Goal: Task Accomplishment & Management: Complete application form

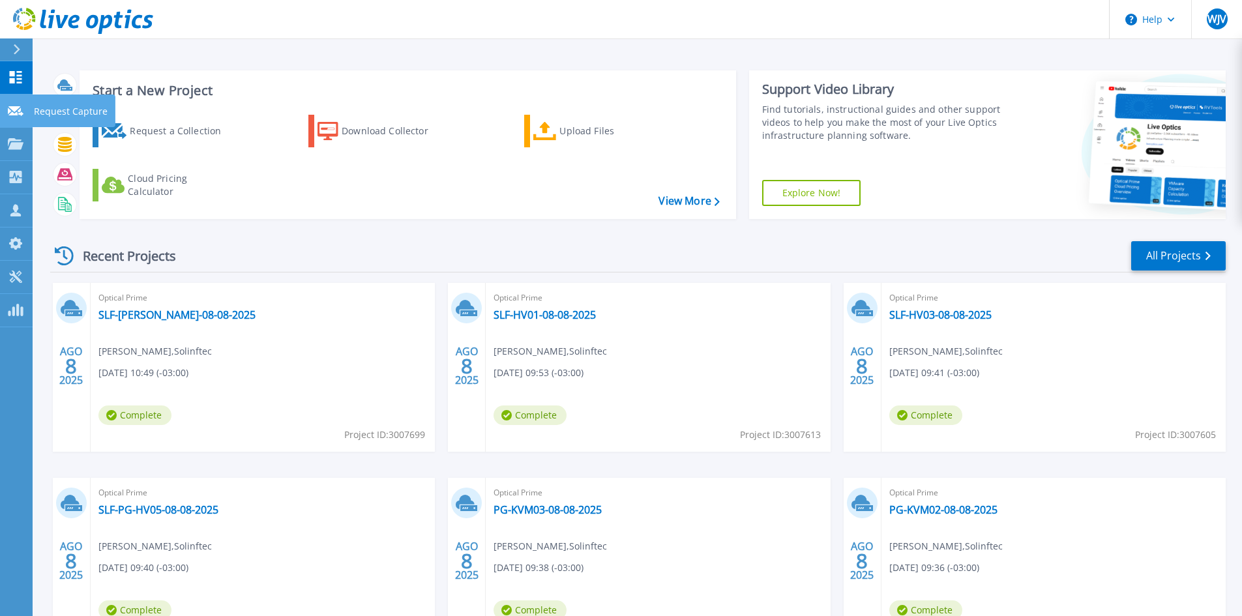
click at [46, 111] on p "Request Capture" at bounding box center [71, 112] width 74 height 34
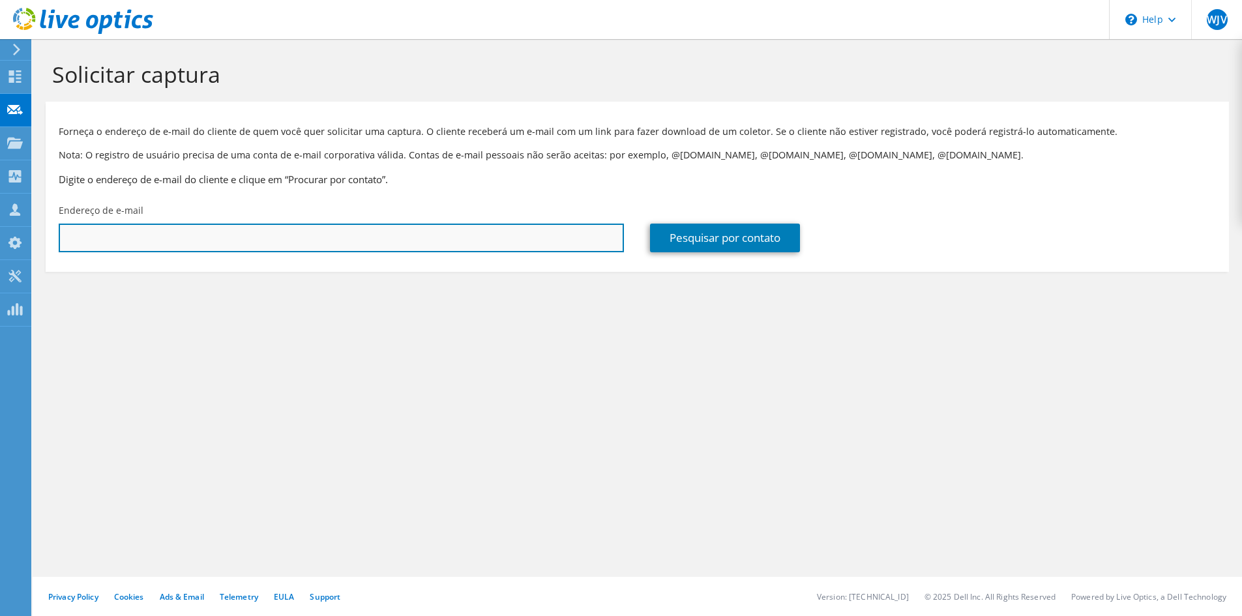
drag, startPoint x: 0, startPoint y: 0, endPoint x: 266, endPoint y: 243, distance: 360.4
click at [266, 243] on input "text" at bounding box center [341, 238] width 565 height 29
type input "fabio.souza@g10.com.br"
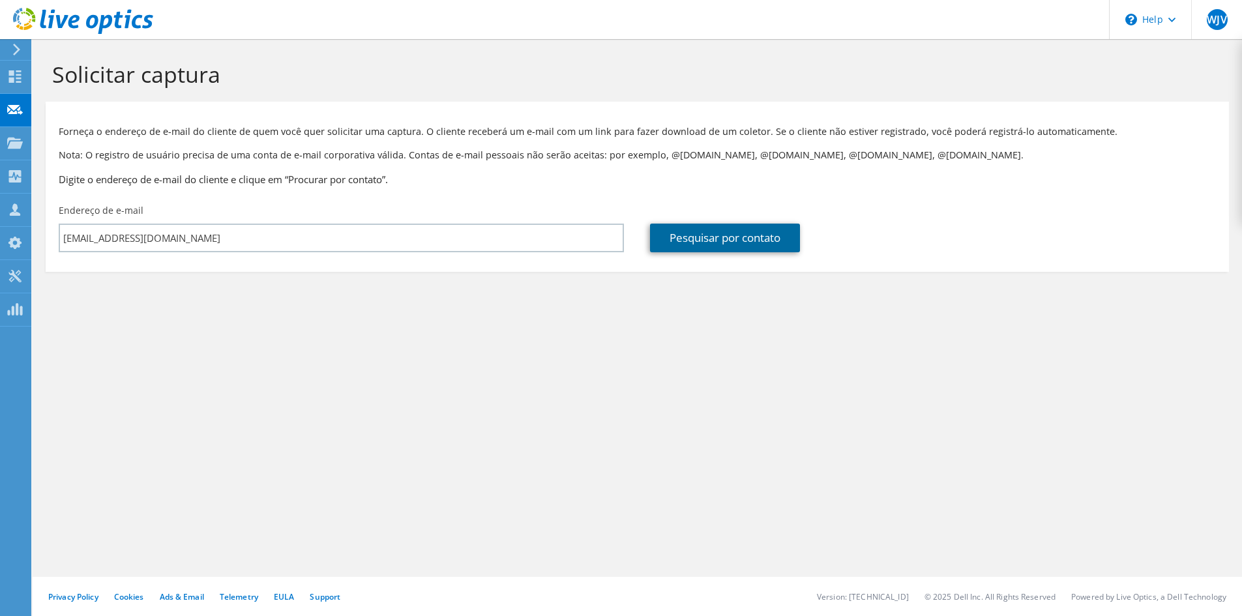
click at [728, 231] on link "Pesquisar por contato" at bounding box center [725, 238] width 150 height 29
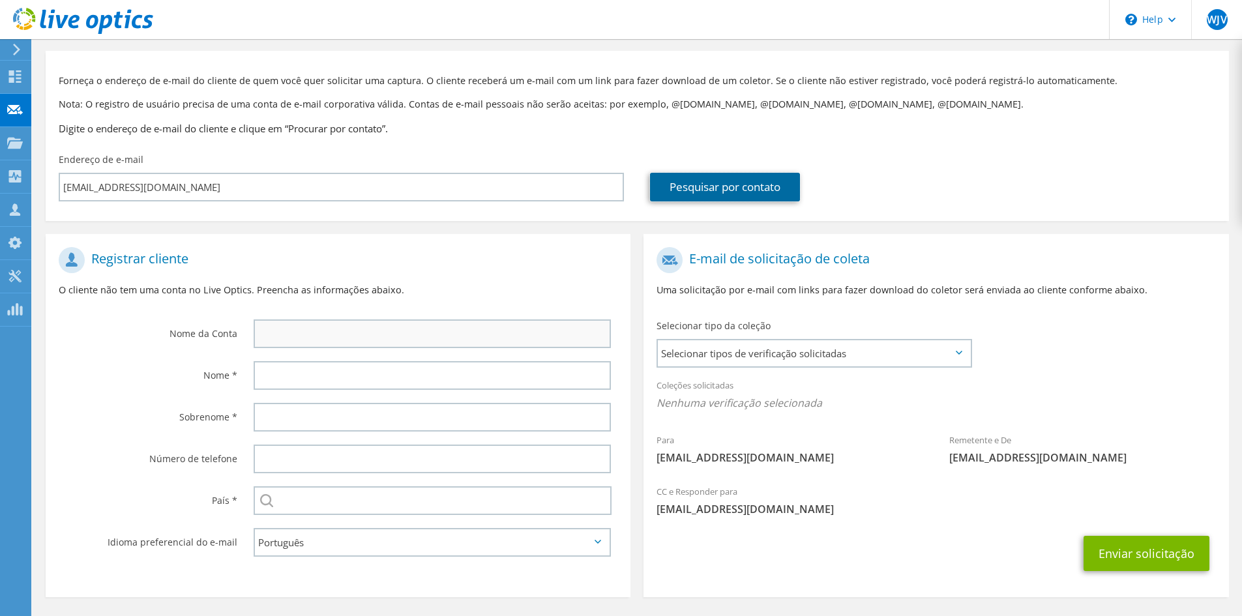
scroll to position [97, 0]
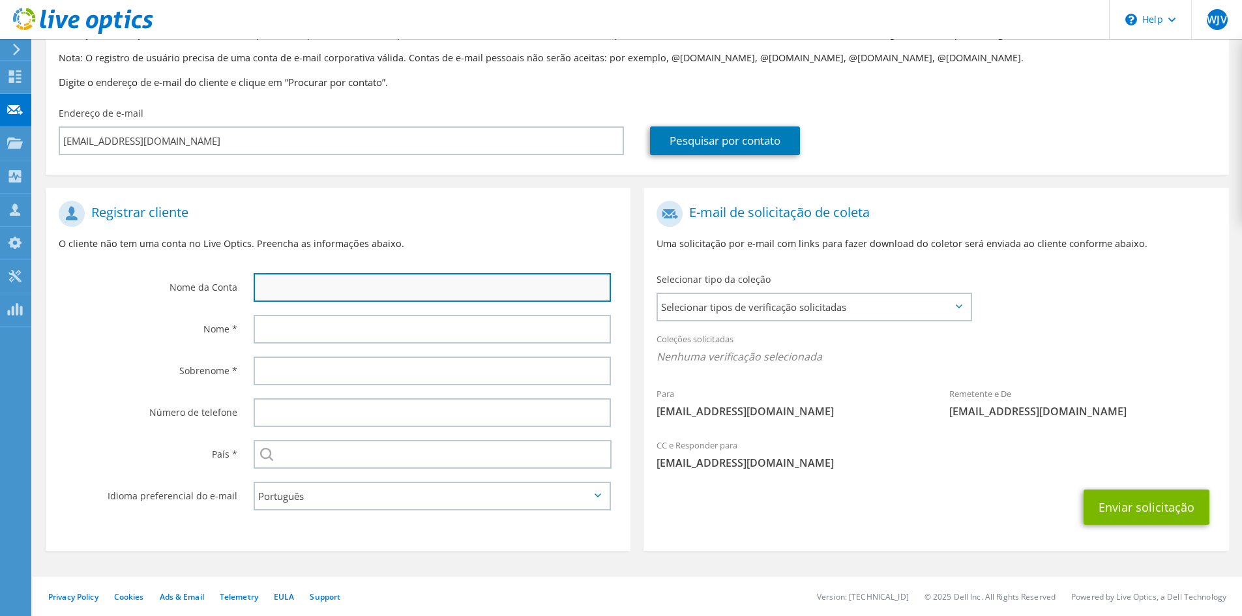
click at [409, 287] on input "text" at bounding box center [432, 287] width 357 height 29
drag, startPoint x: 403, startPoint y: 286, endPoint x: 233, endPoint y: 266, distance: 171.3
click at [238, 277] on div "Nome da Conta Fabio" at bounding box center [338, 251] width 585 height 114
type input "G"
type input "G10"
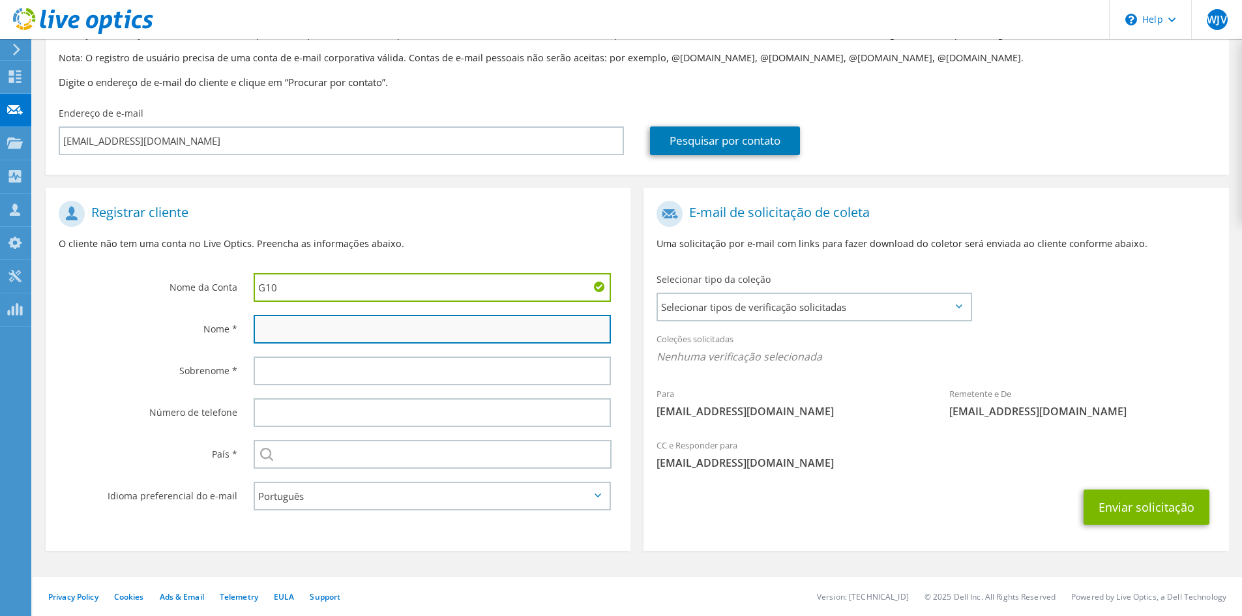
click at [280, 322] on input "text" at bounding box center [432, 329] width 357 height 29
type input "Fabio"
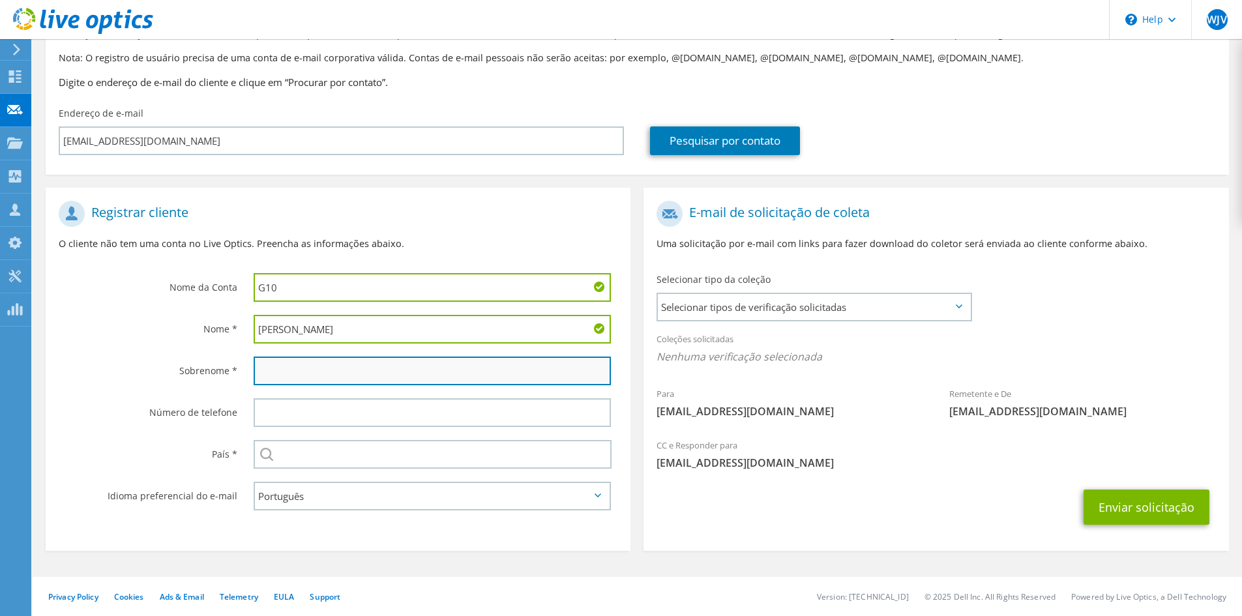
click at [287, 377] on input "text" at bounding box center [432, 371] width 357 height 29
type input "Souza"
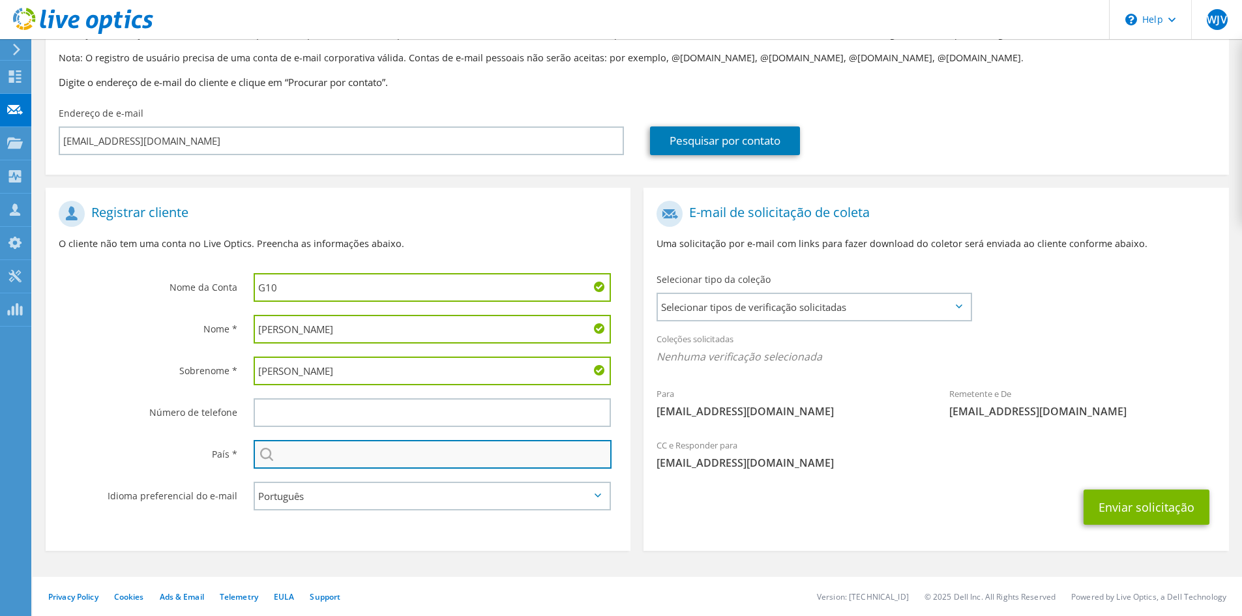
click at [299, 447] on input "text" at bounding box center [433, 454] width 358 height 29
type input "Brasil"
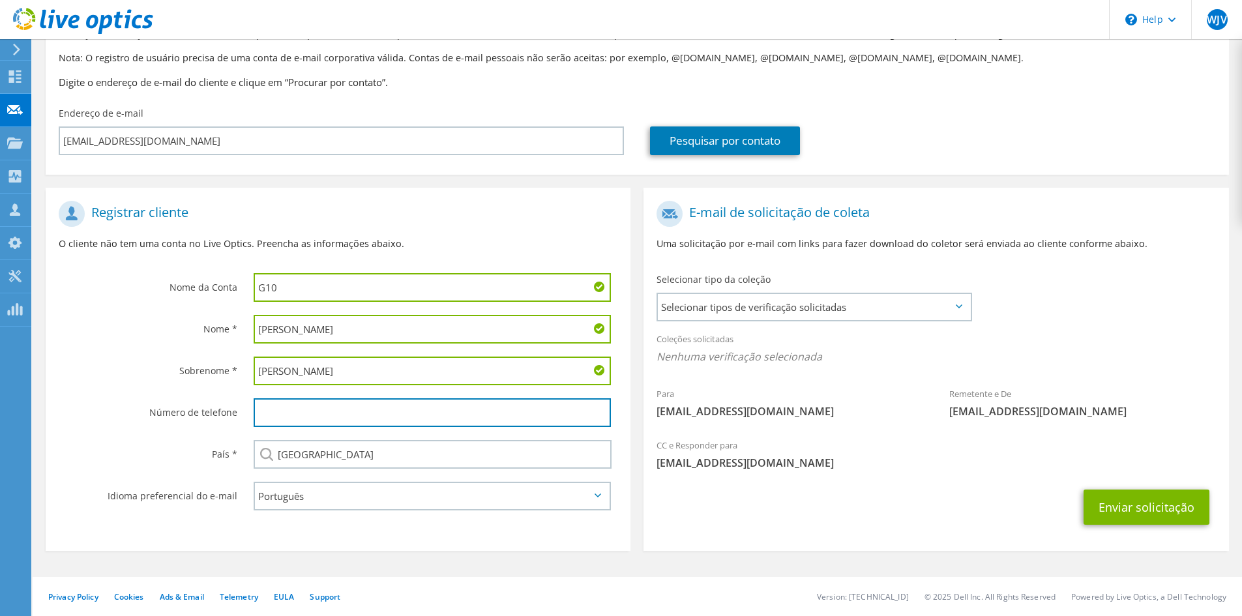
type input "18997680808"
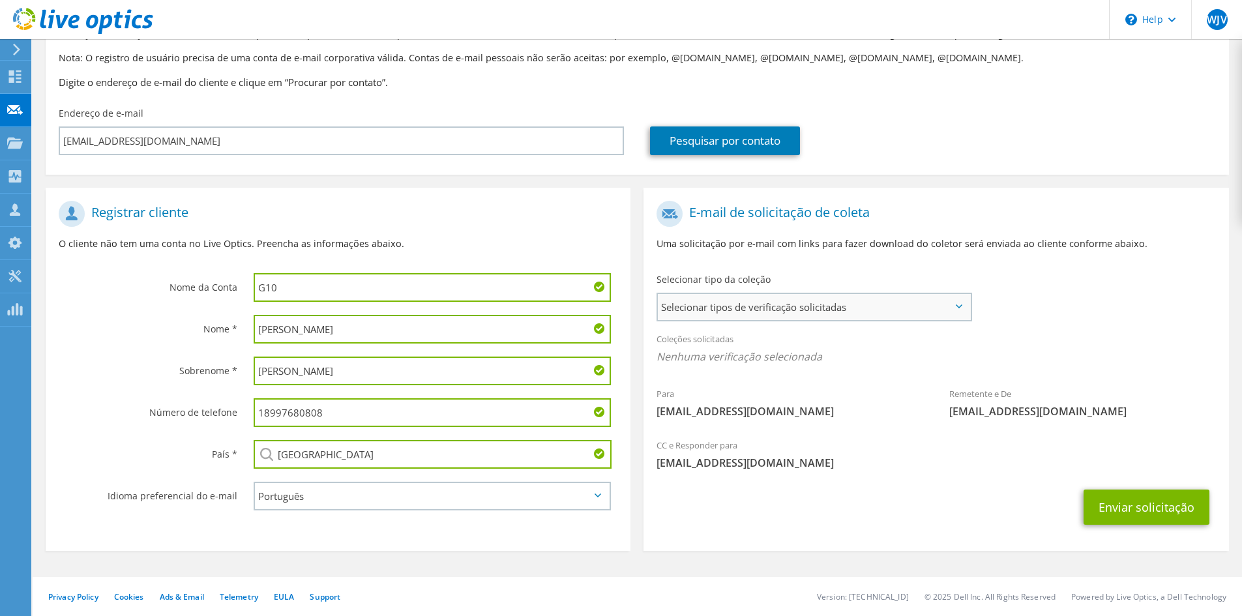
click at [874, 301] on span "Selecionar tipos de verificação solicitadas" at bounding box center [814, 307] width 312 height 26
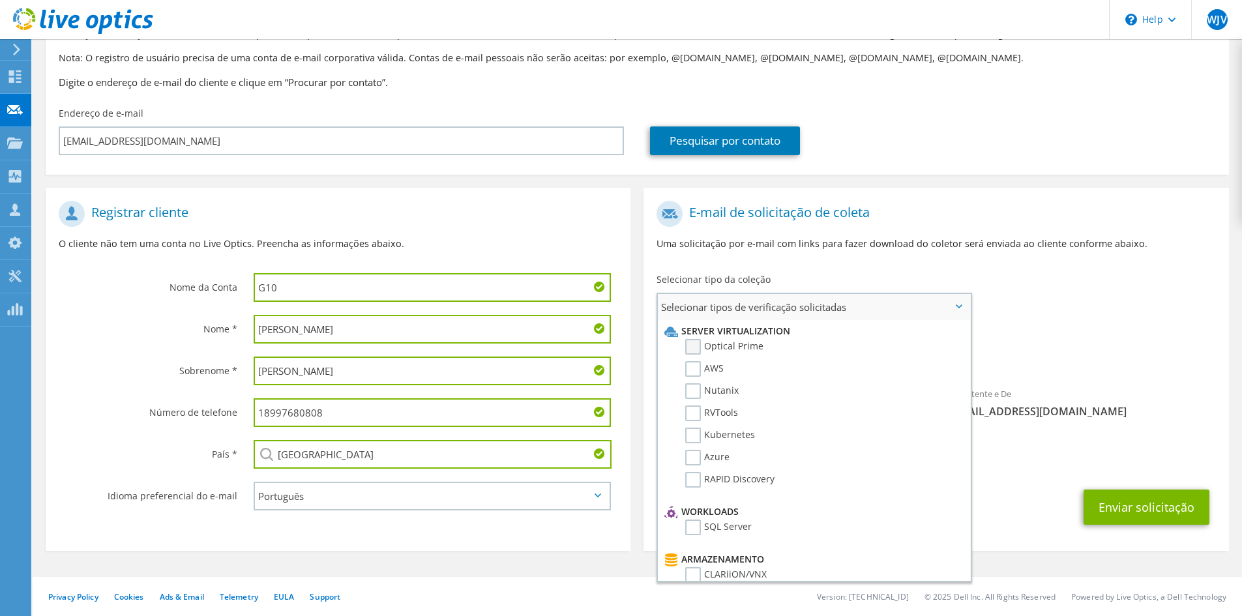
click at [700, 352] on label "Optical Prime" at bounding box center [724, 347] width 78 height 16
click at [0, 0] on input "Optical Prime" at bounding box center [0, 0] width 0 height 0
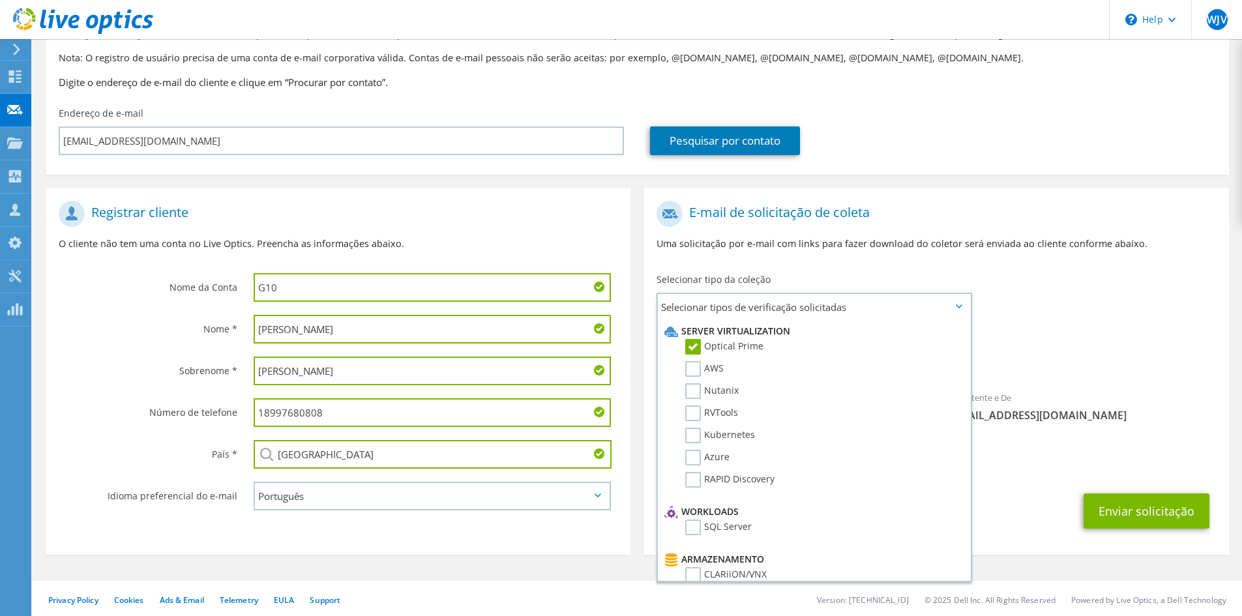
click at [1040, 309] on div "Para fabio.souza@g10.com.br Remetente e De liveoptics@liveoptics.com" at bounding box center [935, 314] width 585 height 241
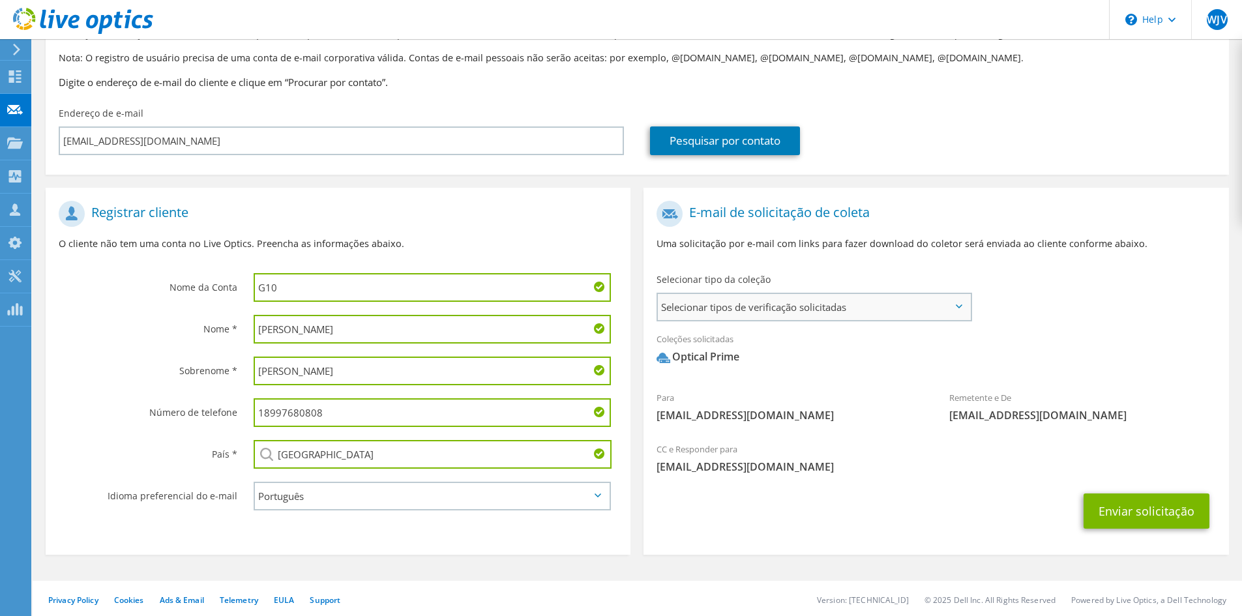
click at [894, 316] on span "Selecionar tipos de verificação solicitadas" at bounding box center [814, 307] width 312 height 26
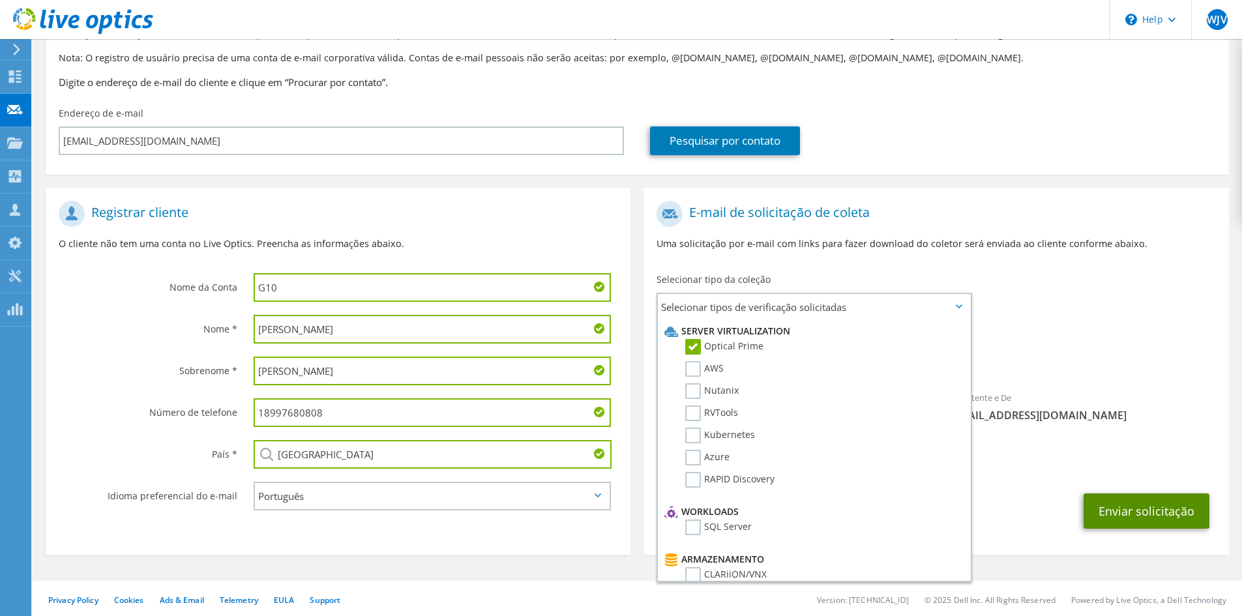
click at [1141, 513] on button "Enviar solicitação" at bounding box center [1146, 511] width 126 height 35
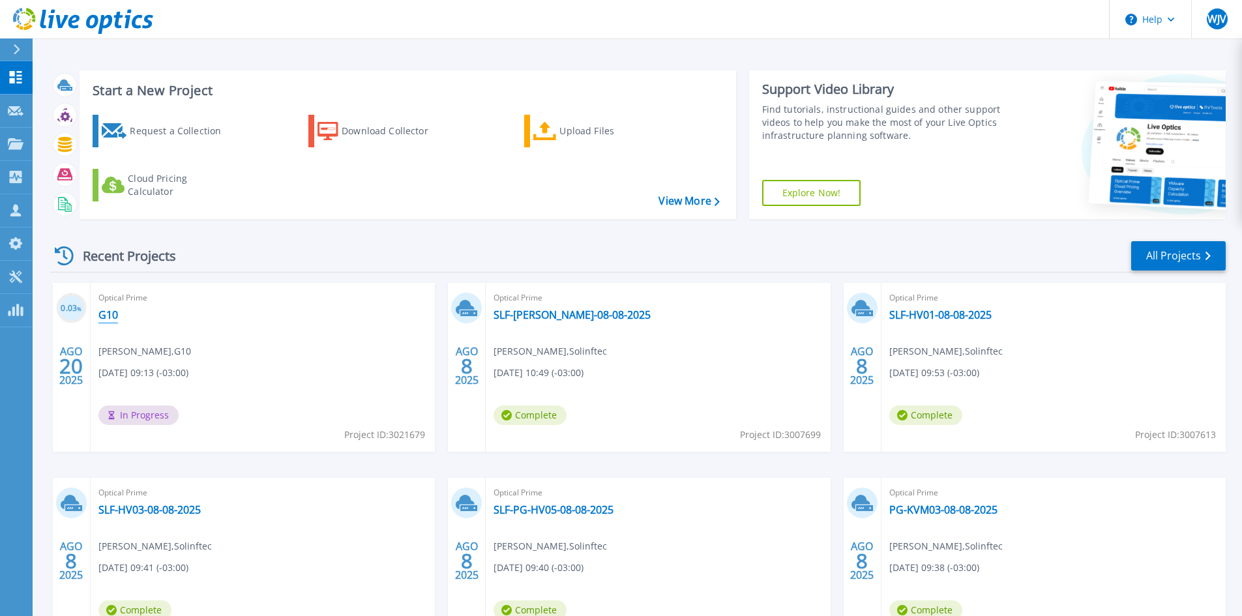
click at [103, 317] on link "G10" at bounding box center [108, 314] width 20 height 13
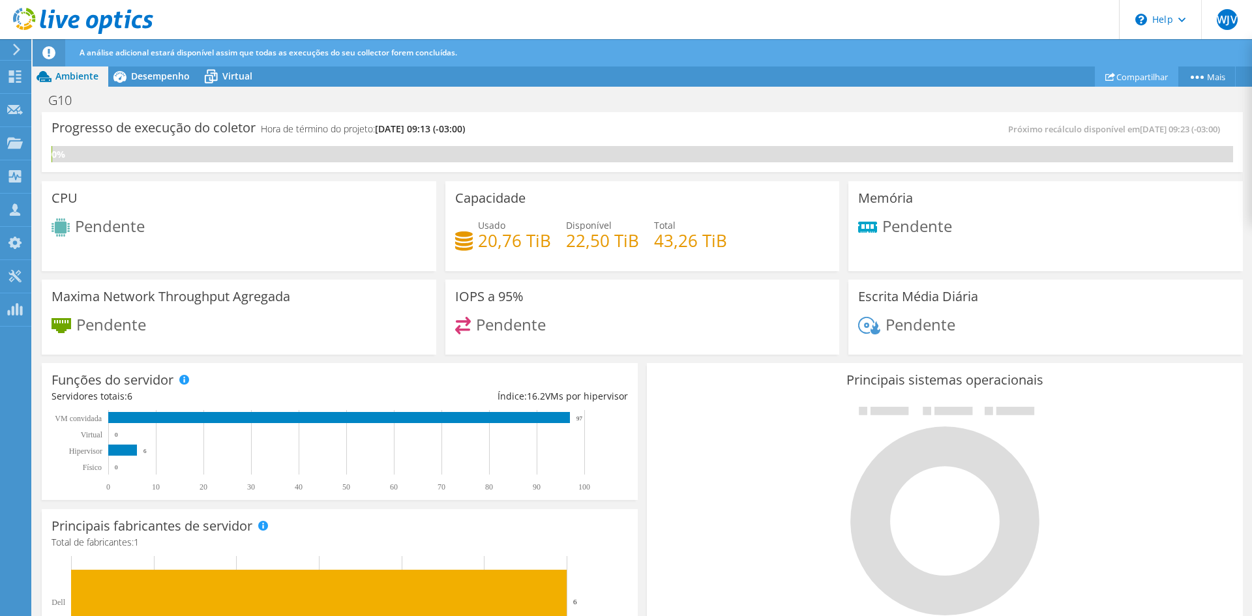
click at [1143, 71] on link "Compartilhar" at bounding box center [1136, 76] width 83 height 20
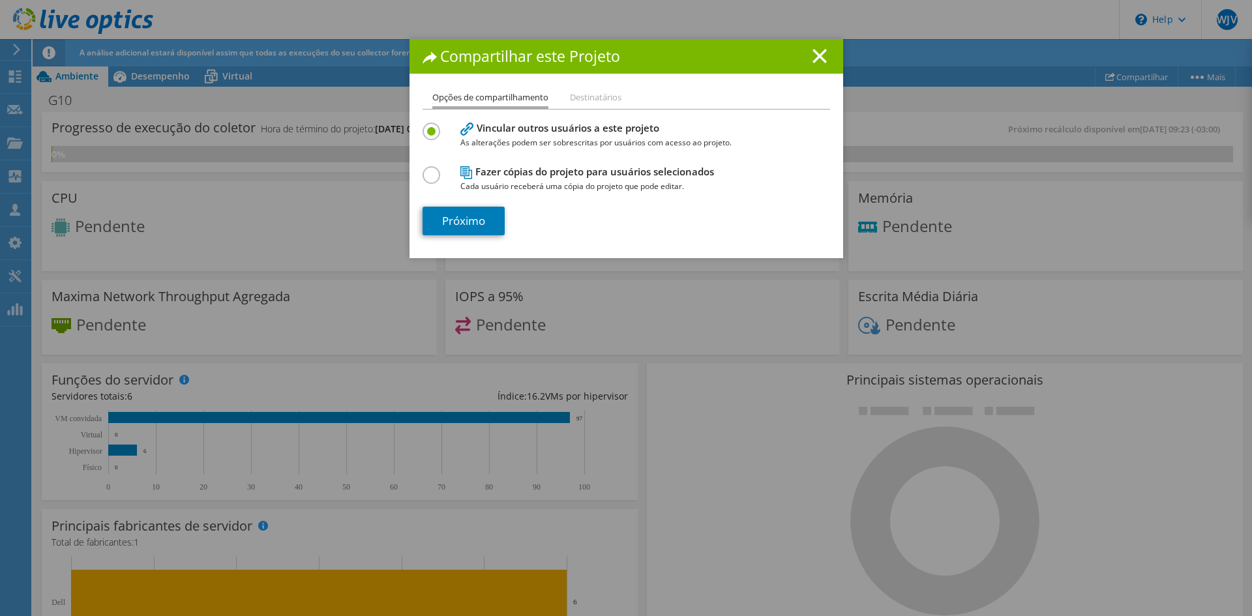
click at [597, 101] on li "Destinatários" at bounding box center [596, 98] width 52 height 16
click at [590, 97] on li "Destinatários" at bounding box center [596, 98] width 52 height 16
click at [460, 224] on link "Próximo" at bounding box center [463, 221] width 82 height 29
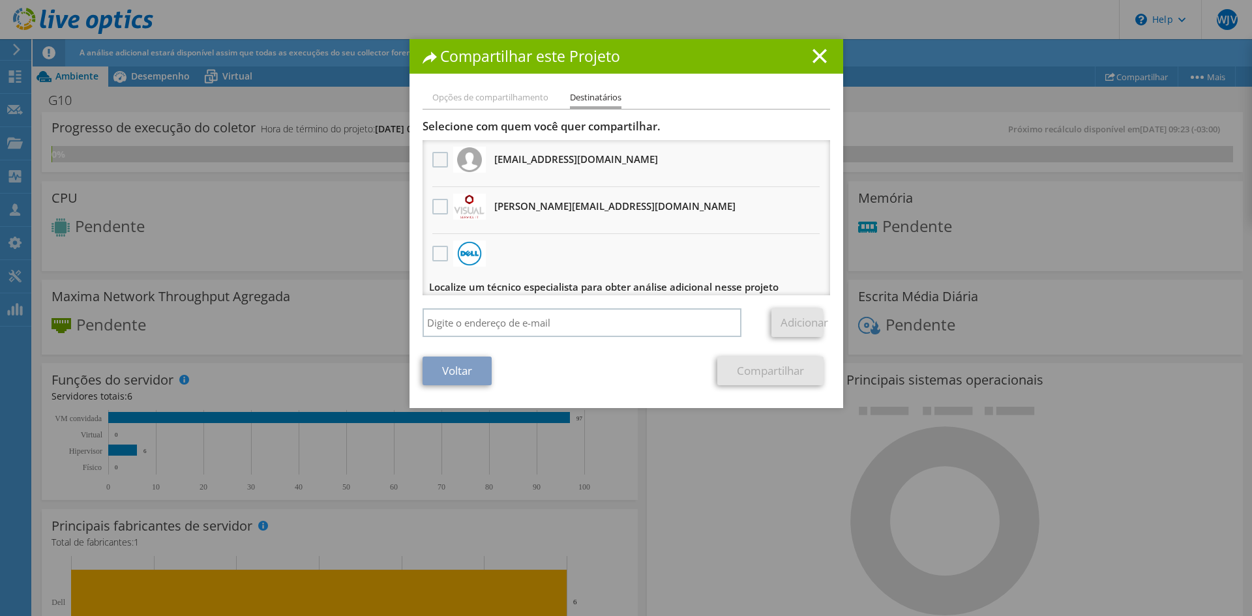
click at [435, 163] on label at bounding box center [441, 160] width 19 height 16
click at [0, 0] on input "checkbox" at bounding box center [0, 0] width 0 height 0
click at [776, 375] on link "Compartilhar" at bounding box center [770, 371] width 106 height 29
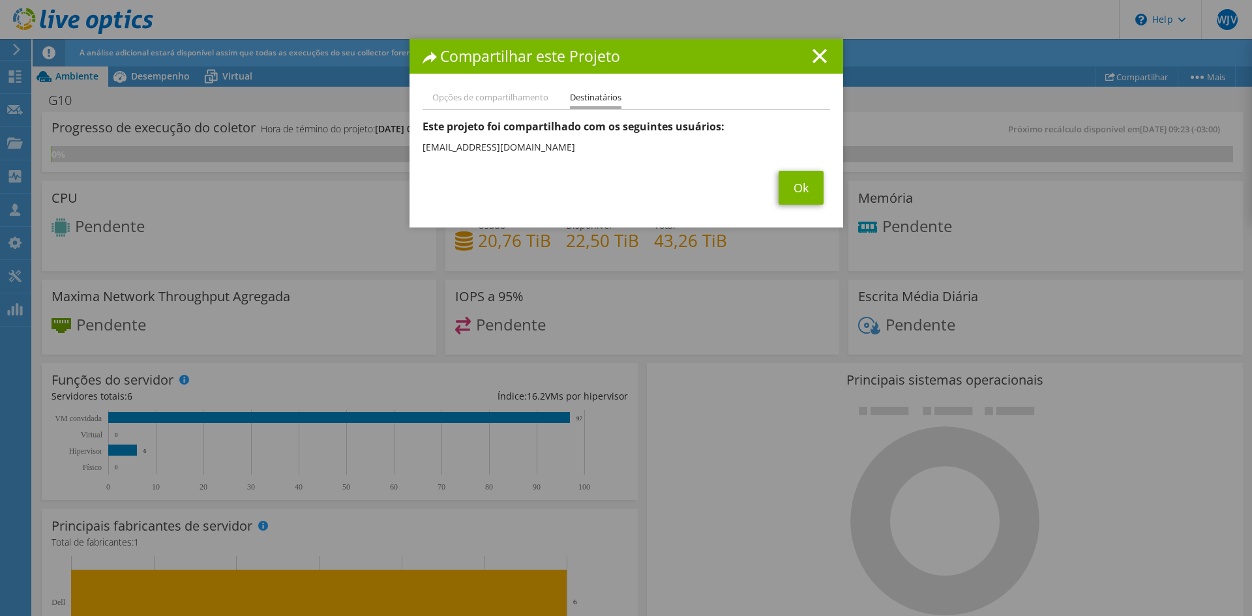
click at [679, 422] on div "Compartilhar este Projeto Opções de compartilhamento Destinatários Vincular out…" at bounding box center [626, 308] width 1252 height 538
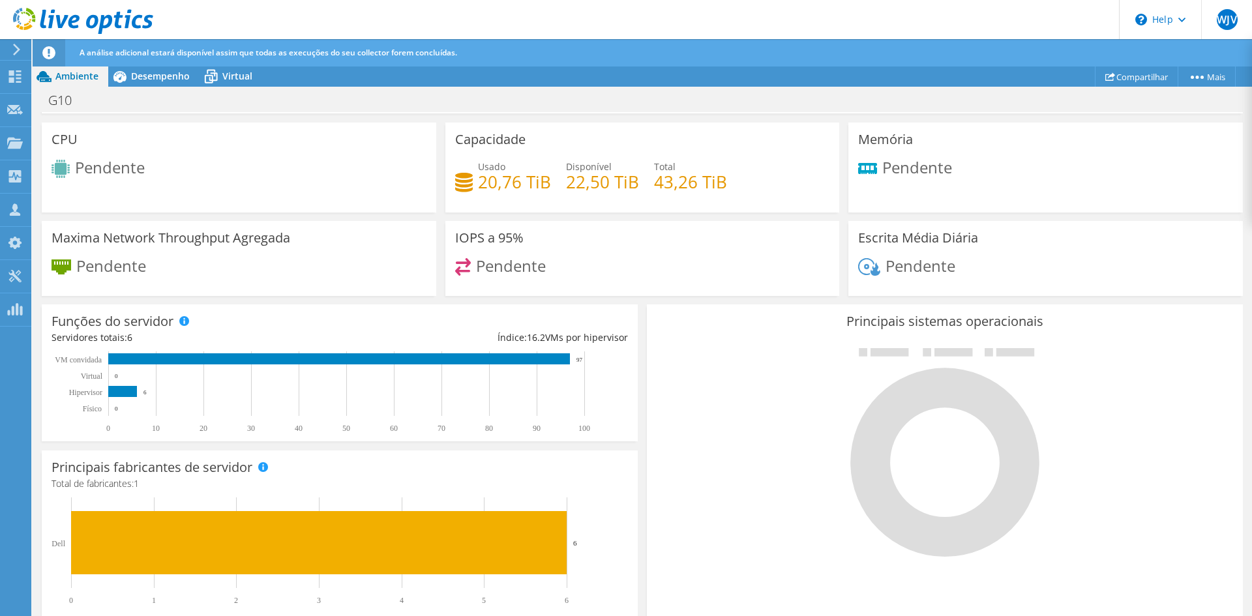
scroll to position [62, 0]
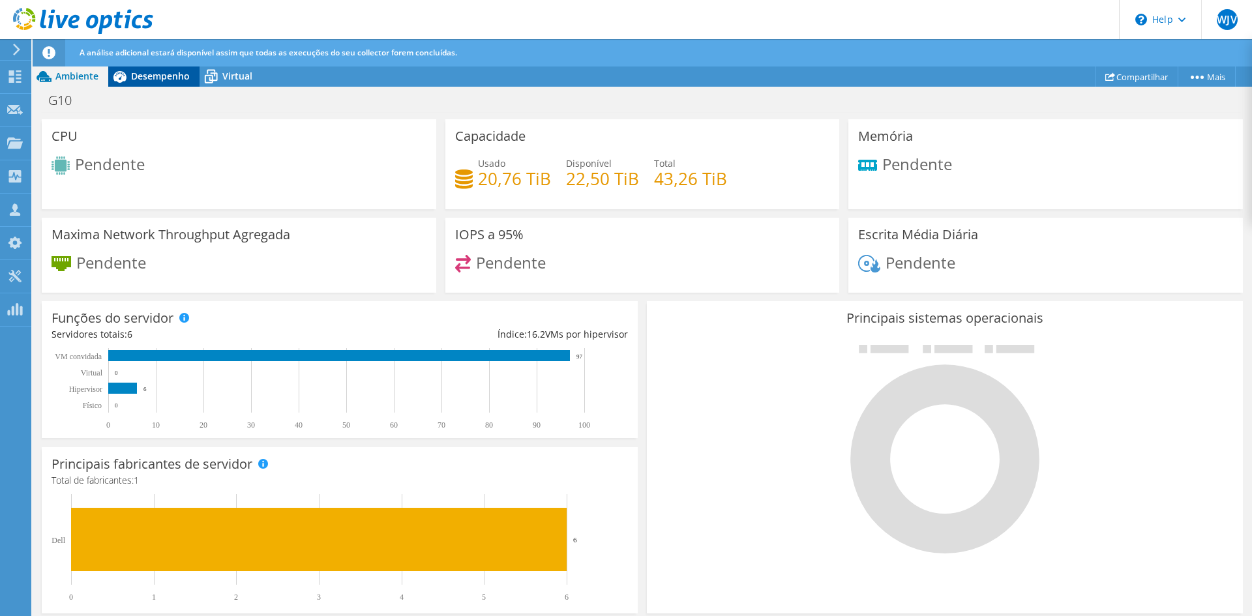
click at [142, 75] on span "Desempenho" at bounding box center [160, 76] width 59 height 12
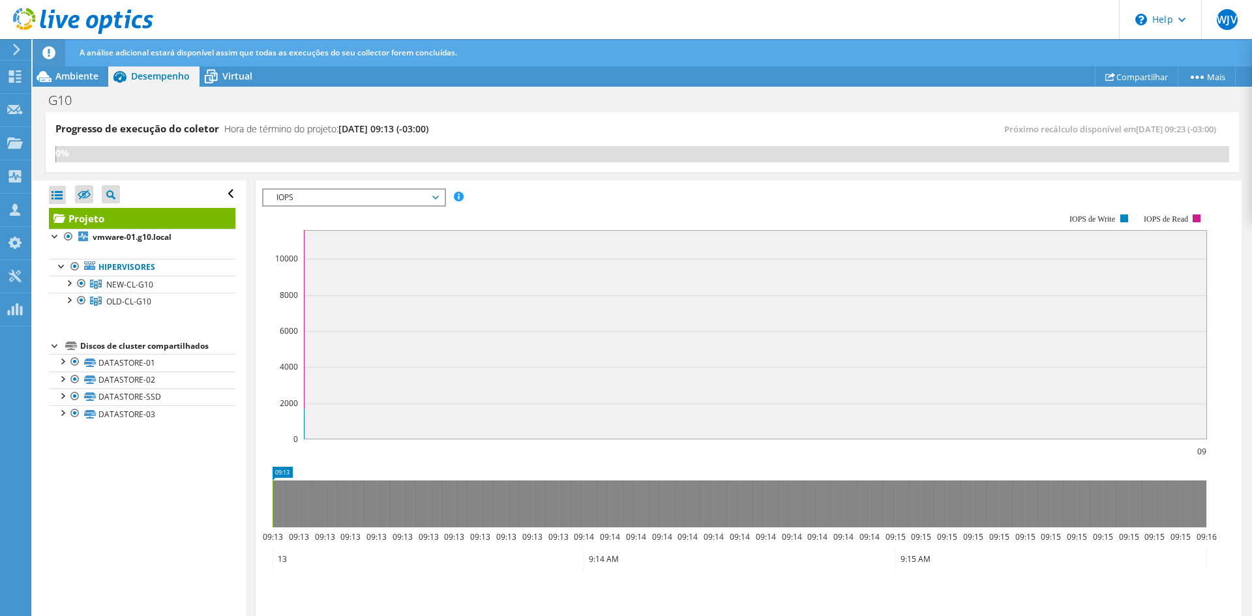
scroll to position [0, 0]
click at [415, 198] on span "IOPS" at bounding box center [354, 198] width 168 height 16
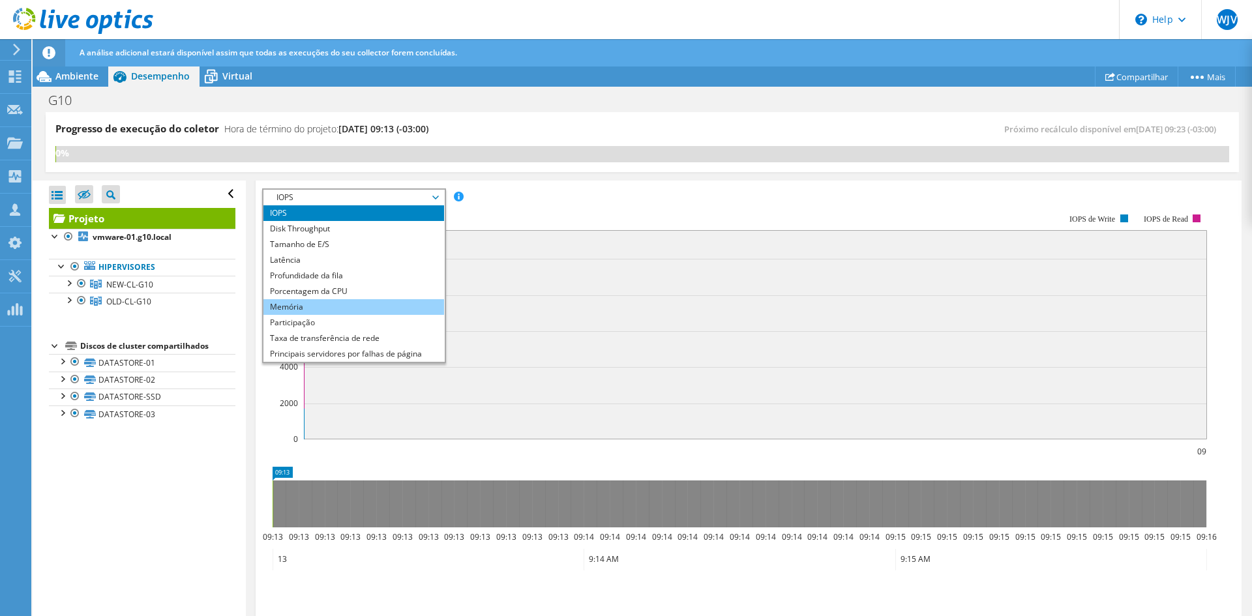
click at [320, 308] on li "Memória" at bounding box center [353, 307] width 181 height 16
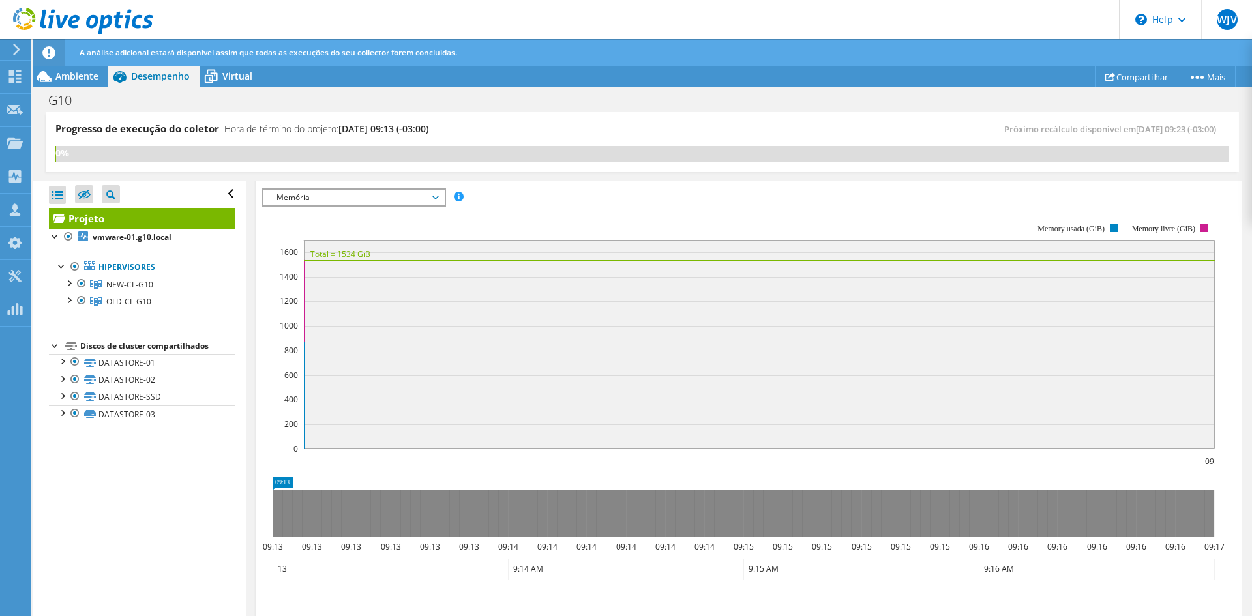
click at [438, 196] on icon at bounding box center [435, 198] width 7 height 4
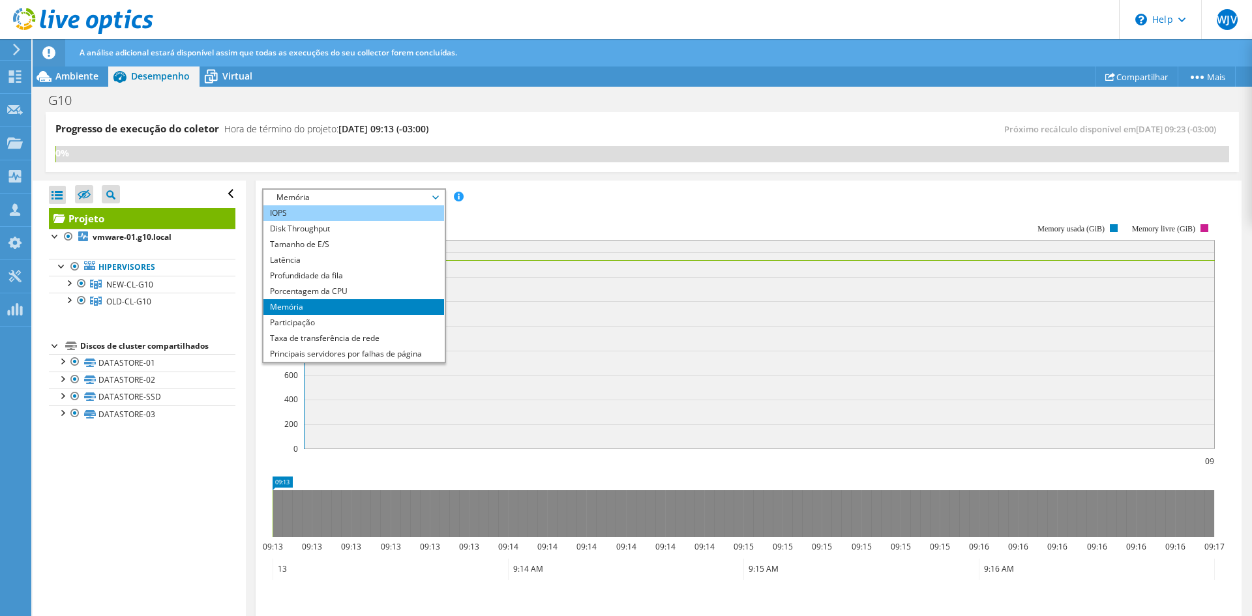
click at [309, 215] on li "IOPS" at bounding box center [353, 213] width 181 height 16
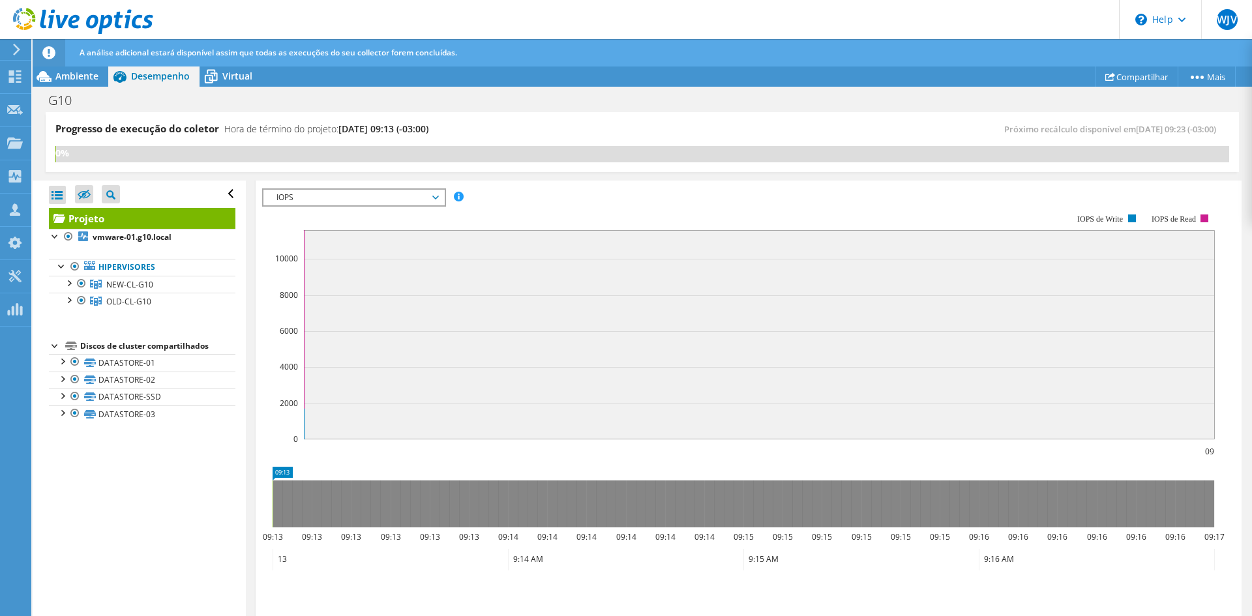
click at [437, 198] on span "IOPS" at bounding box center [354, 198] width 168 height 16
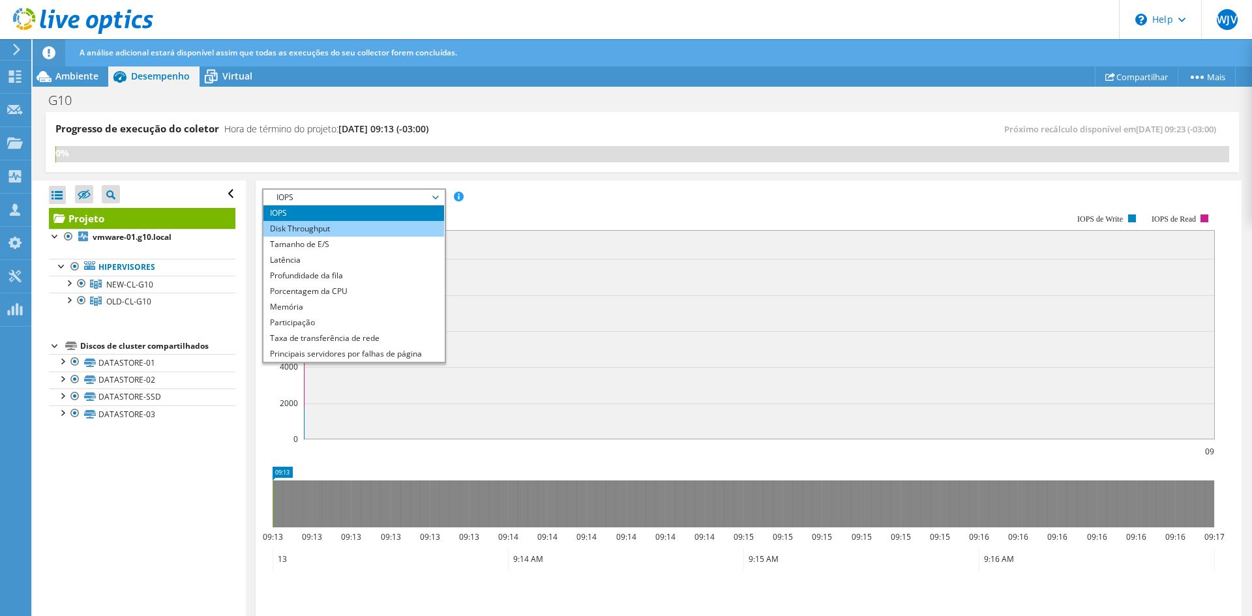
drag, startPoint x: 358, startPoint y: 226, endPoint x: 381, endPoint y: 228, distance: 22.9
click at [357, 226] on li "Disk Throughput" at bounding box center [353, 229] width 181 height 16
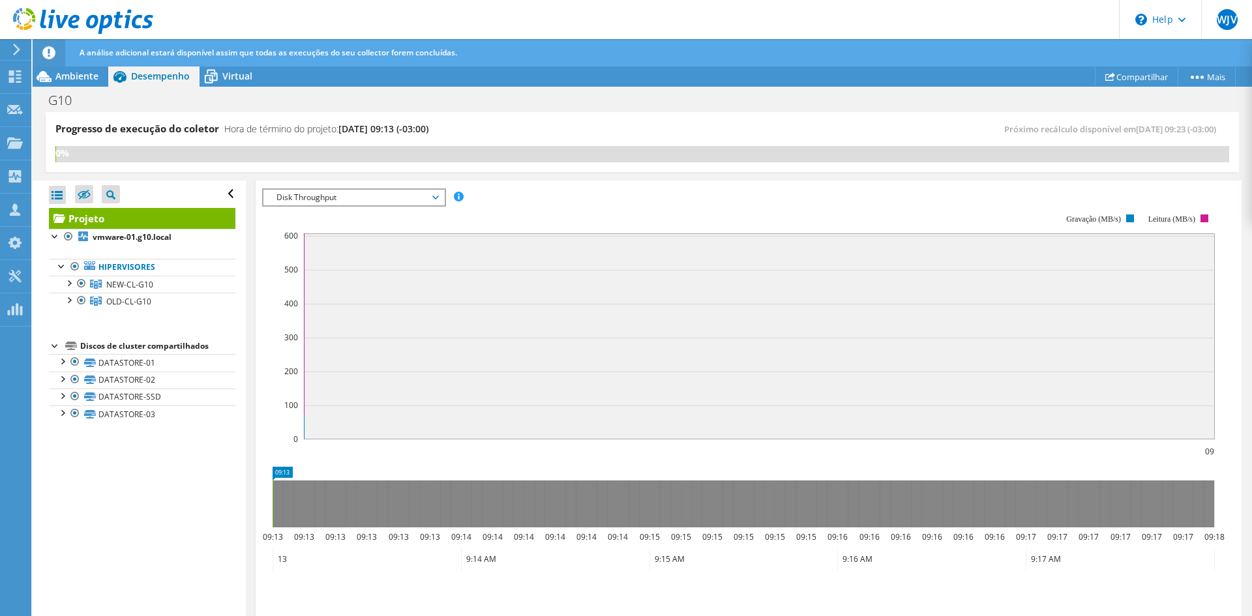
click at [433, 195] on span "Disk Throughput" at bounding box center [354, 198] width 168 height 16
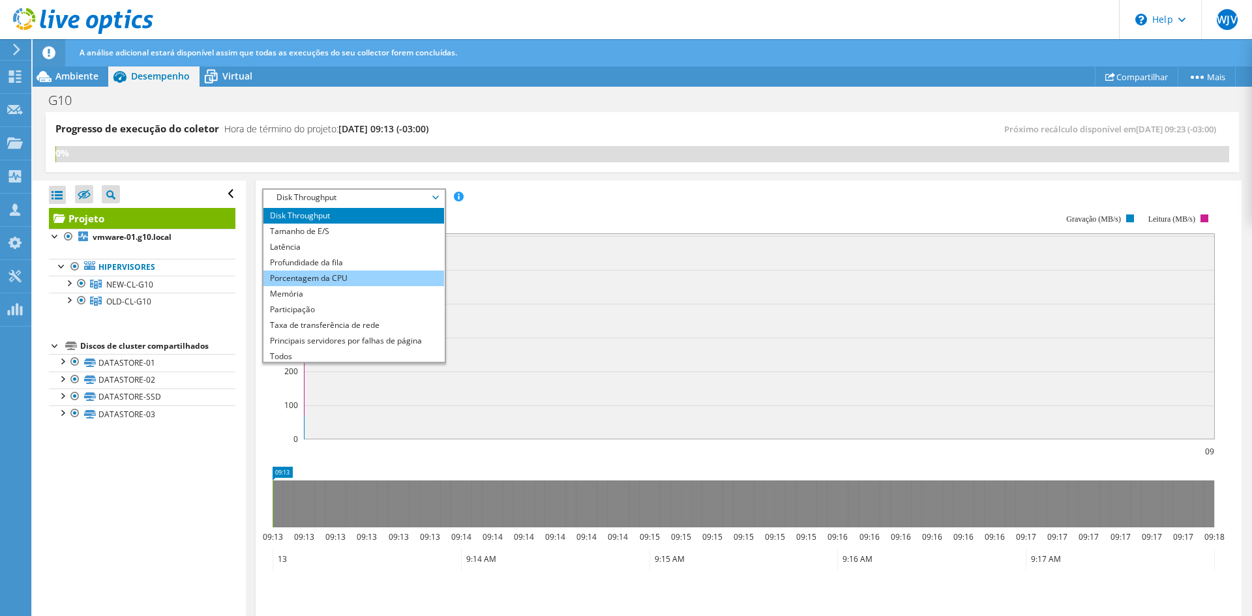
scroll to position [16, 0]
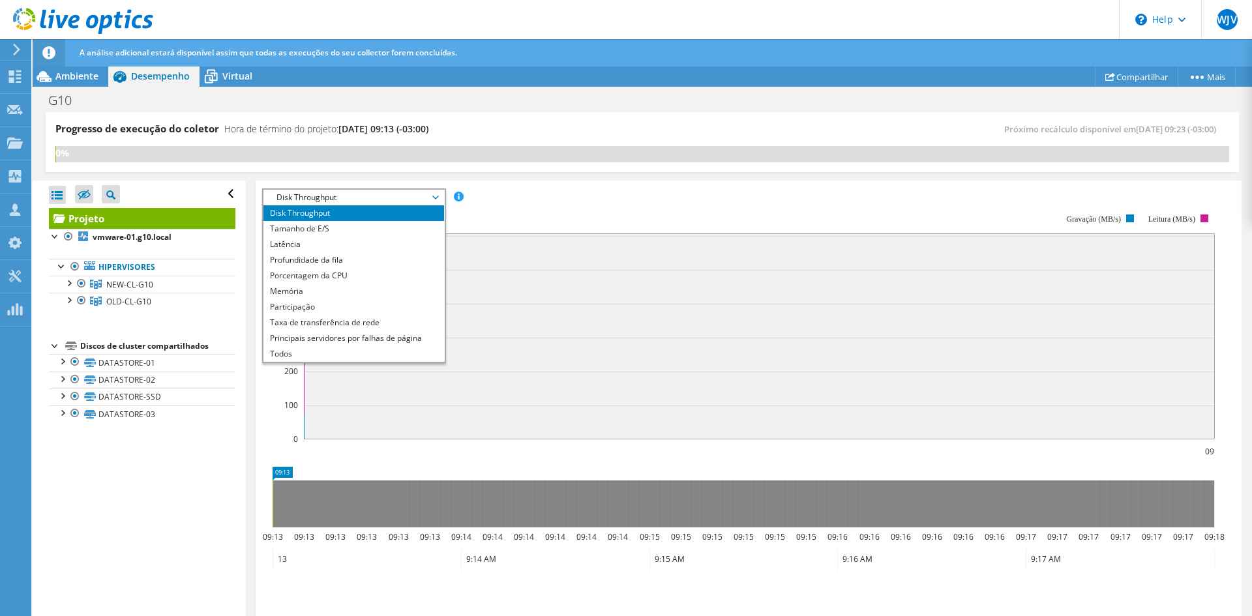
click at [593, 193] on div "IOPS Disk Throughput Tamanho de E/S Latência Profundidade da fila Porcentagem d…" at bounding box center [748, 197] width 973 height 18
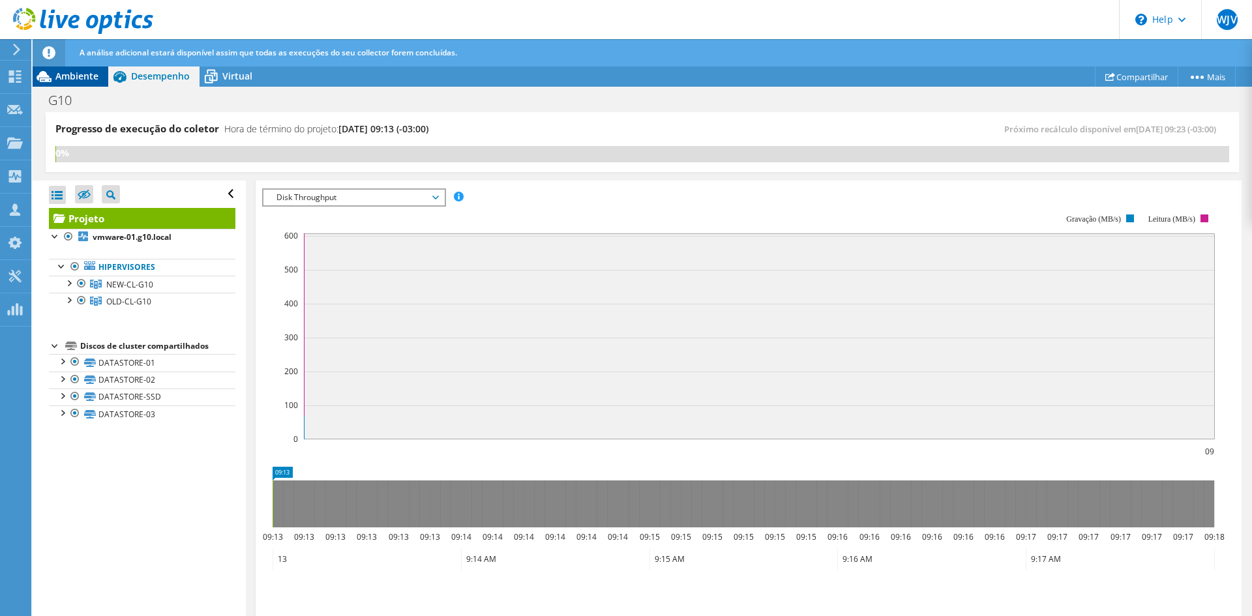
click at [74, 81] on span "Ambiente" at bounding box center [76, 76] width 43 height 12
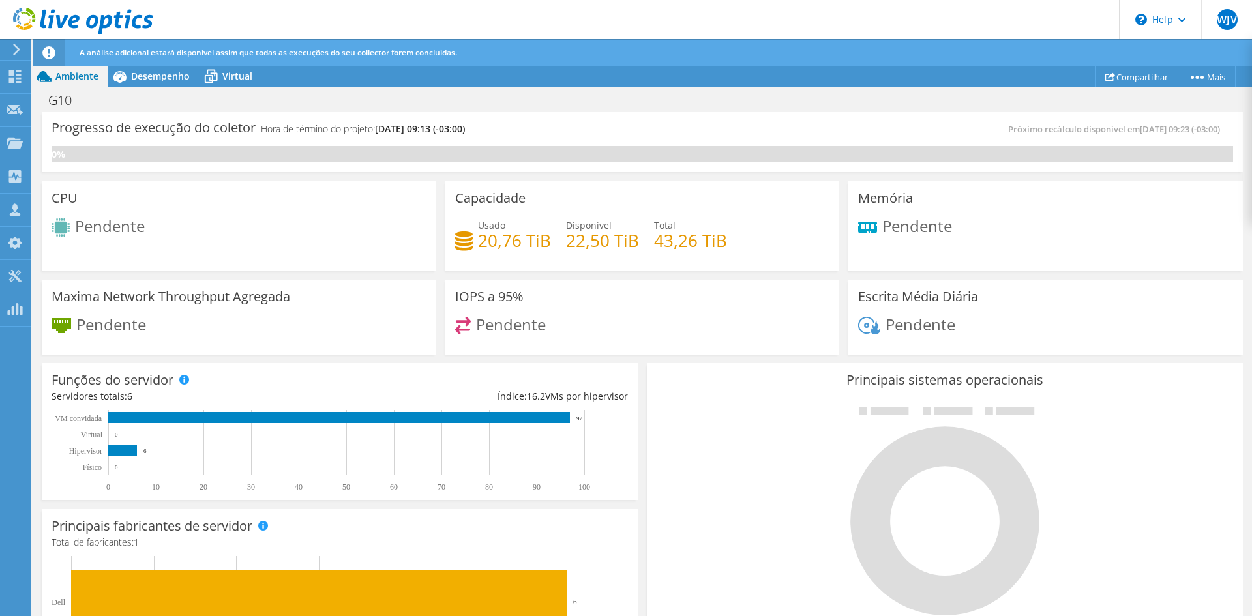
click at [302, 1] on header "WJV Membro da equipe Wellington Jacome [GEOGRAPHIC_DATA][EMAIL_ADDRESS][DOMAIN_…" at bounding box center [626, 19] width 1252 height 39
